Goal: Task Accomplishment & Management: Use online tool/utility

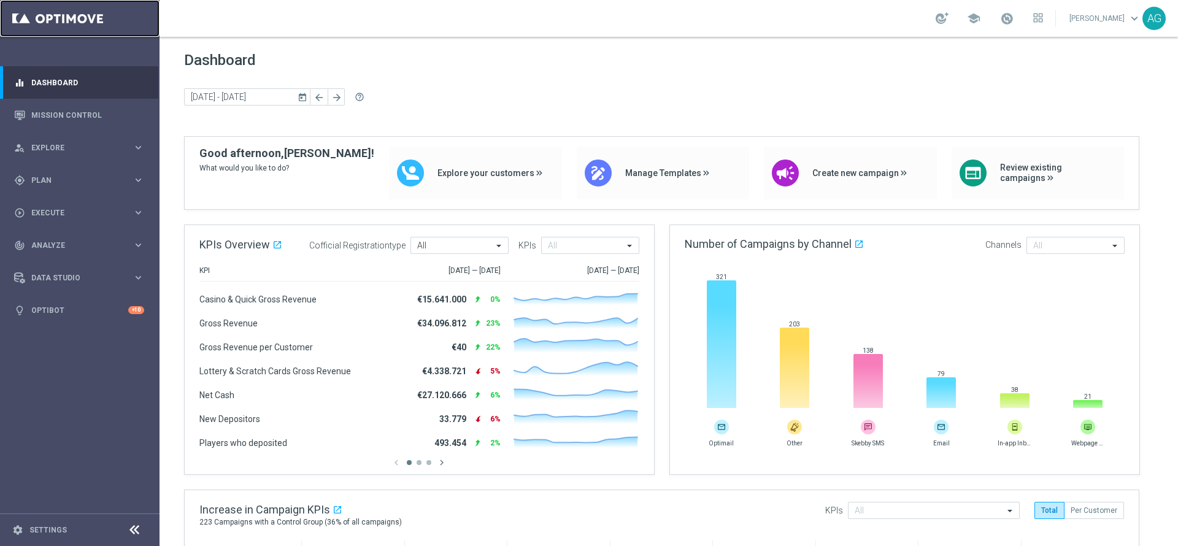
click at [58, 27] on link at bounding box center [80, 18] width 160 height 37
click at [64, 175] on div "gps_fixed Plan" at bounding box center [73, 180] width 118 height 11
click at [78, 207] on link "Target Groups" at bounding box center [80, 206] width 96 height 10
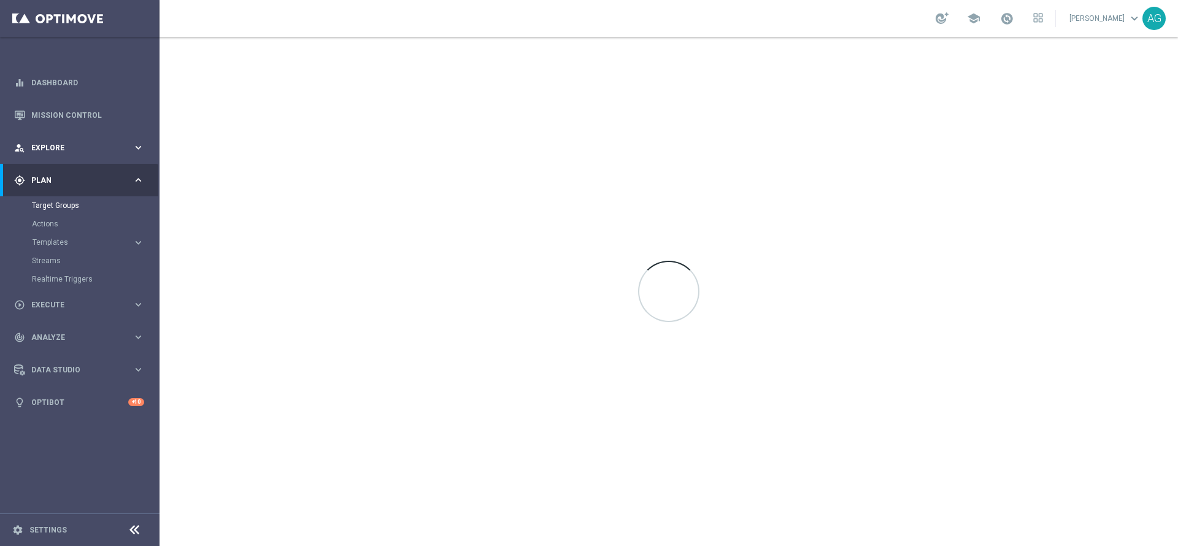
click at [80, 152] on div "person_search Explore" at bounding box center [73, 147] width 118 height 11
